Goal: Go to known website: Access a specific website the user already knows

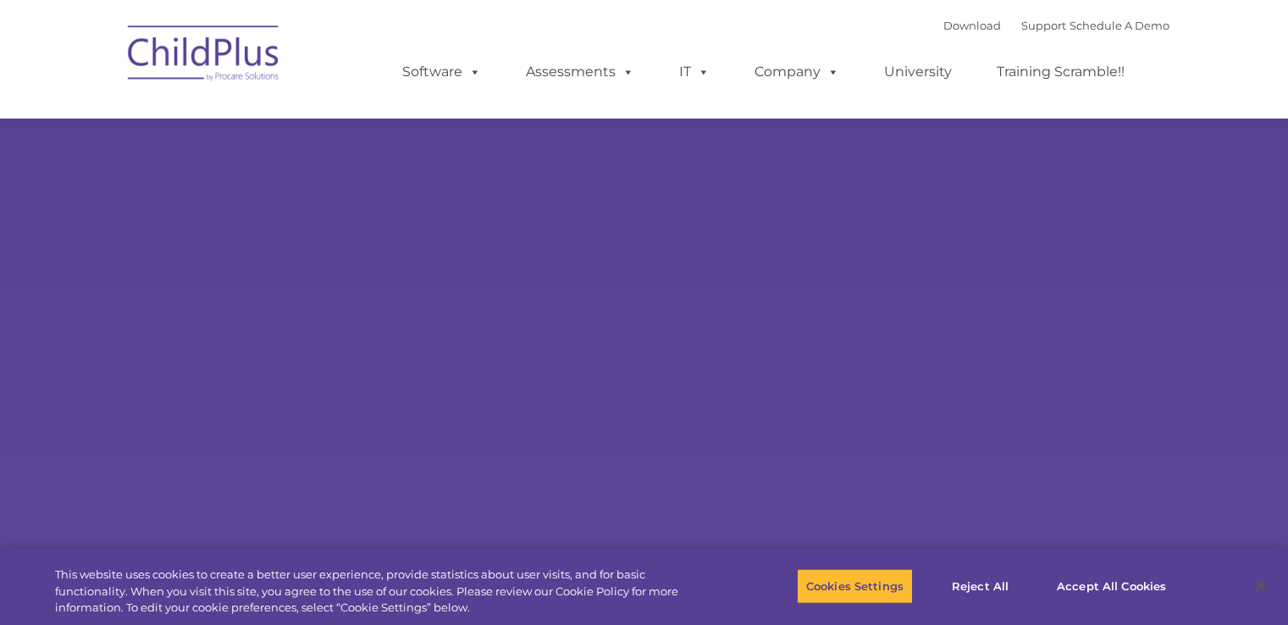
type input ""
select select "MEDIUM"
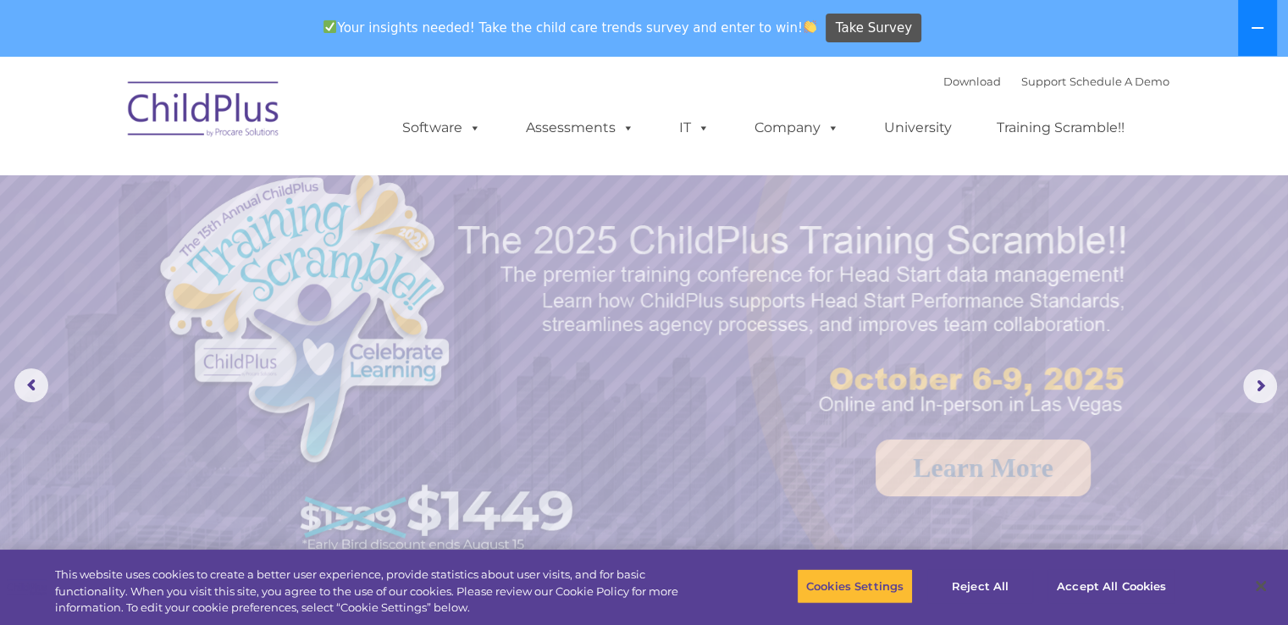
click at [1269, 23] on button at bounding box center [1257, 28] width 39 height 56
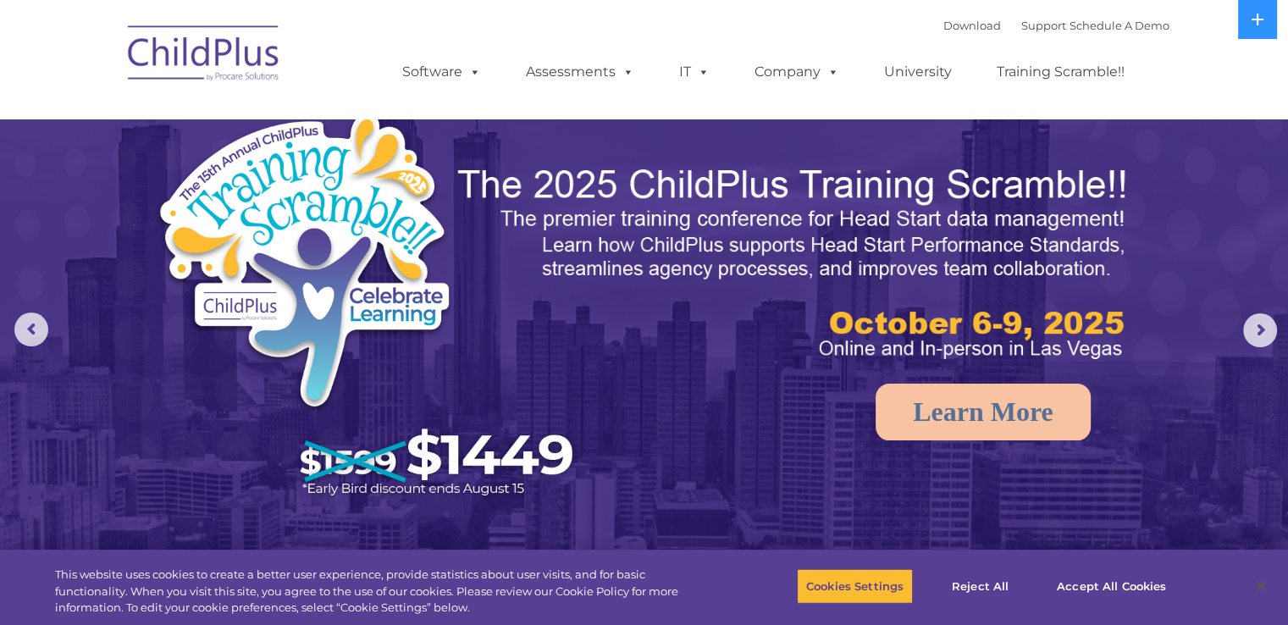
select select "MEDIUM"
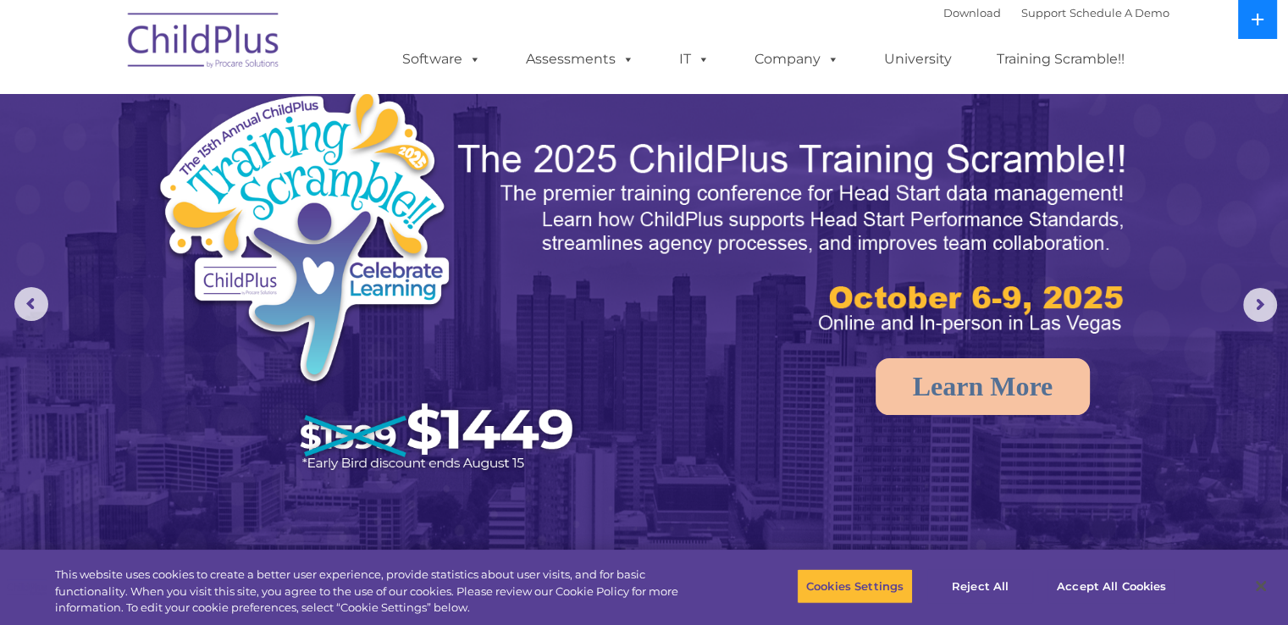
click at [1273, 20] on button at bounding box center [1257, 19] width 39 height 39
